Goal: Task Accomplishment & Management: Use online tool/utility

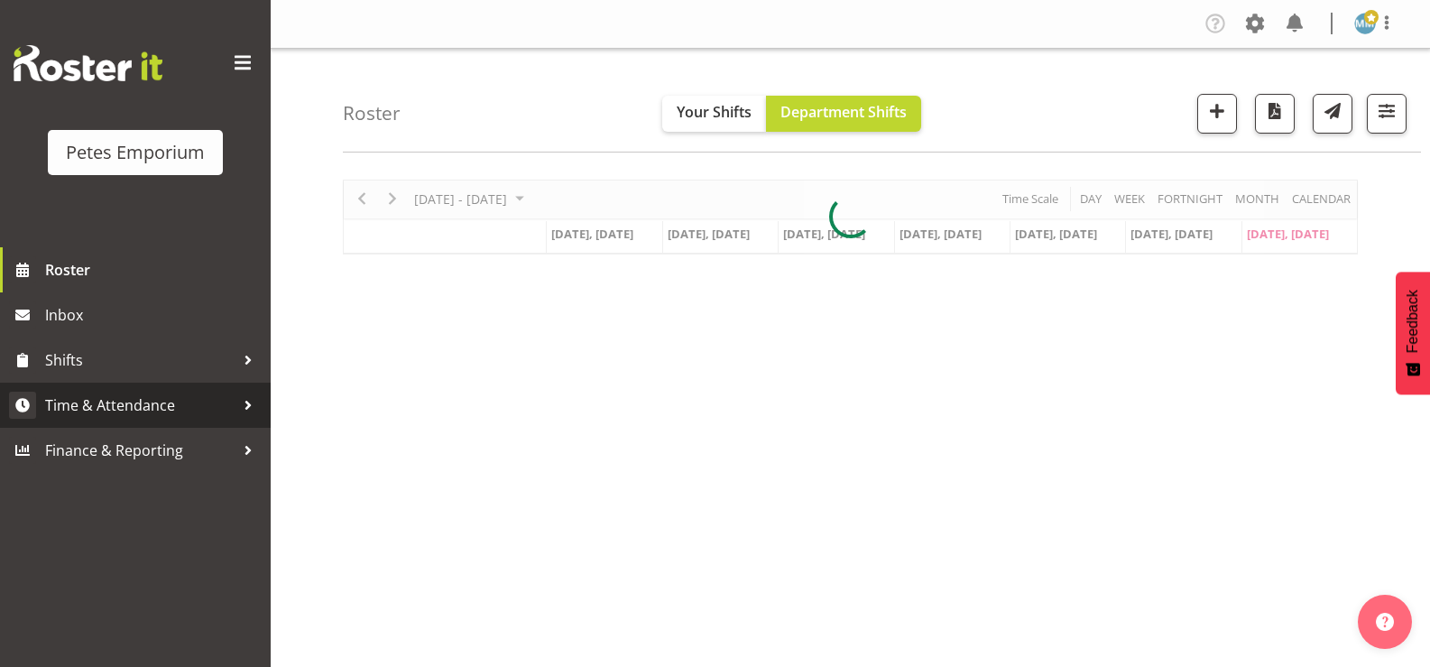
click at [170, 401] on span "Time & Attendance" at bounding box center [139, 405] width 189 height 27
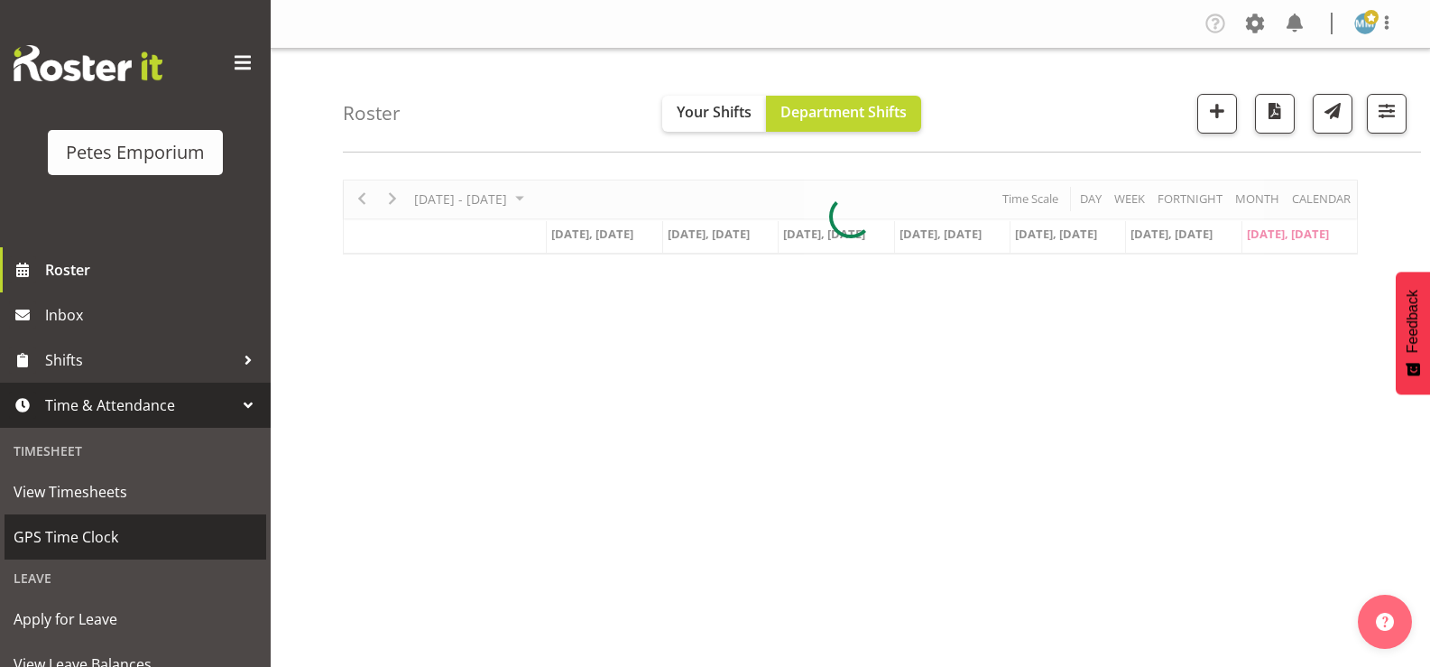
click at [106, 534] on span "GPS Time Clock" at bounding box center [136, 536] width 244 height 27
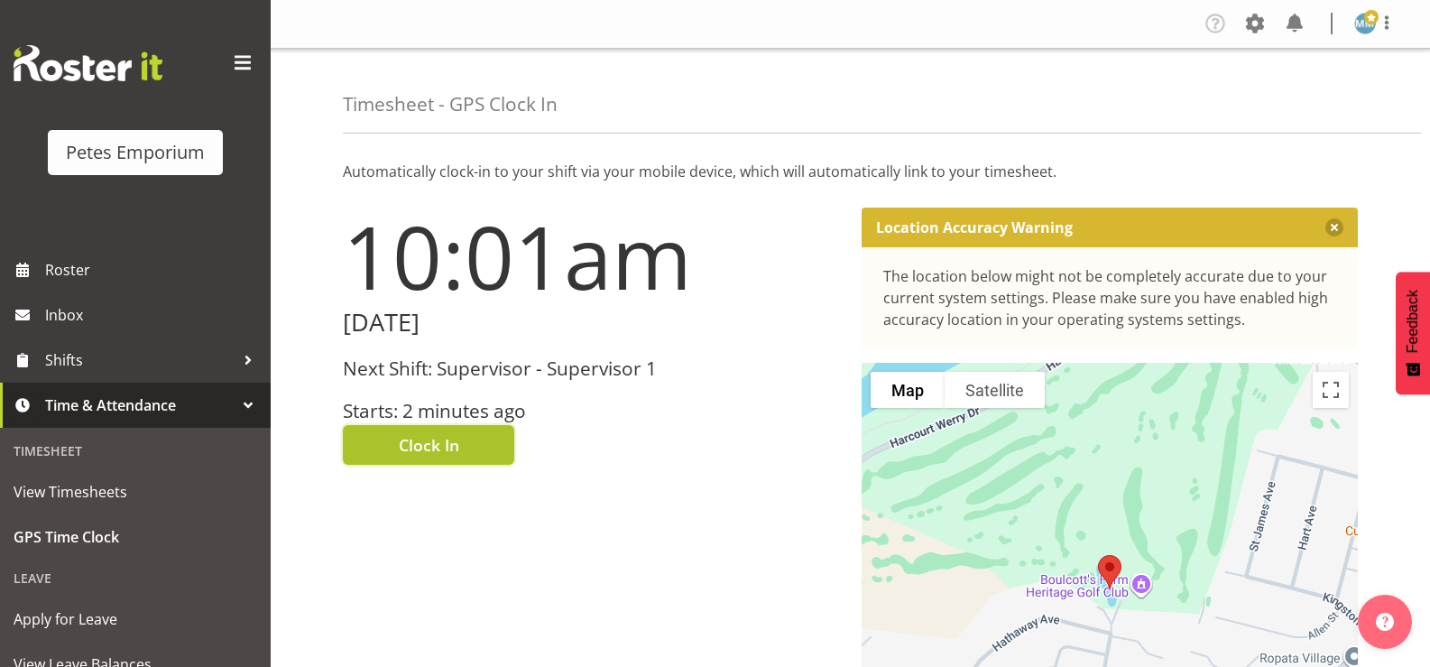
click at [442, 447] on span "Clock In" at bounding box center [429, 444] width 60 height 23
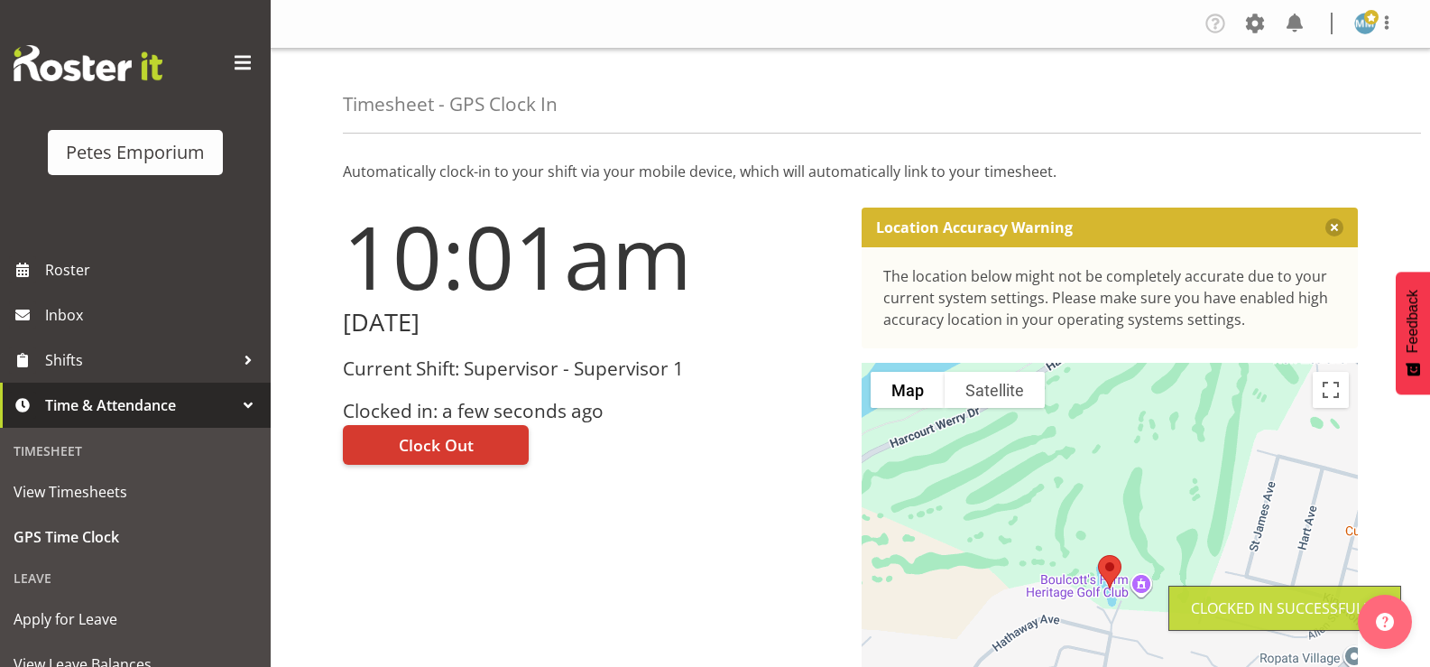
click at [1362, 31] on img at bounding box center [1365, 24] width 22 height 22
click at [1292, 98] on link "Log Out" at bounding box center [1310, 94] width 173 height 32
